Goal: Task Accomplishment & Management: Manage account settings

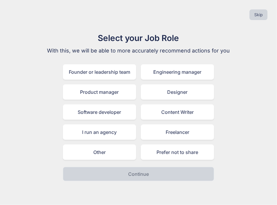
type textarea "x"
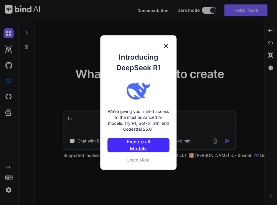
click at [166, 48] on img at bounding box center [166, 46] width 7 height 7
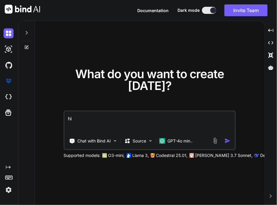
click at [9, 192] on img at bounding box center [9, 190] width 10 height 10
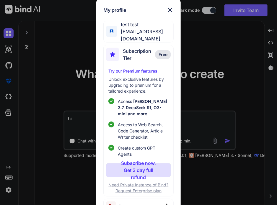
click at [133, 203] on span "Log out" at bounding box center [127, 206] width 17 height 7
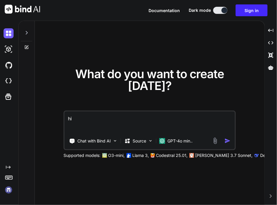
click at [11, 190] on img at bounding box center [9, 190] width 10 height 10
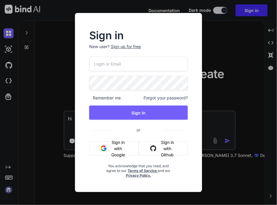
click at [140, 69] on input "email" at bounding box center [138, 64] width 99 height 14
type input "w"
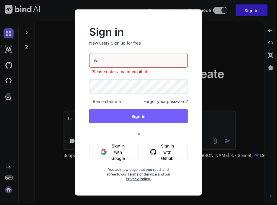
click at [137, 54] on input "w" at bounding box center [138, 60] width 99 height 14
type input "[EMAIL_ADDRESS][DOMAIN_NAME]"
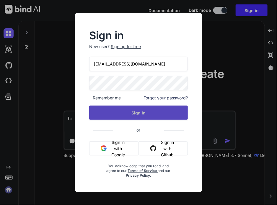
click at [123, 110] on button "Sign In" at bounding box center [138, 113] width 99 height 14
